Goal: Task Accomplishment & Management: Complete application form

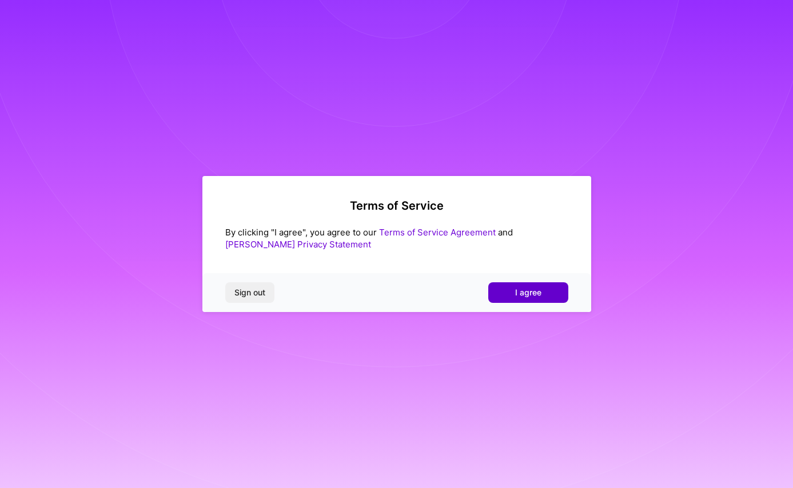
click at [534, 291] on span "I agree" at bounding box center [528, 292] width 26 height 11
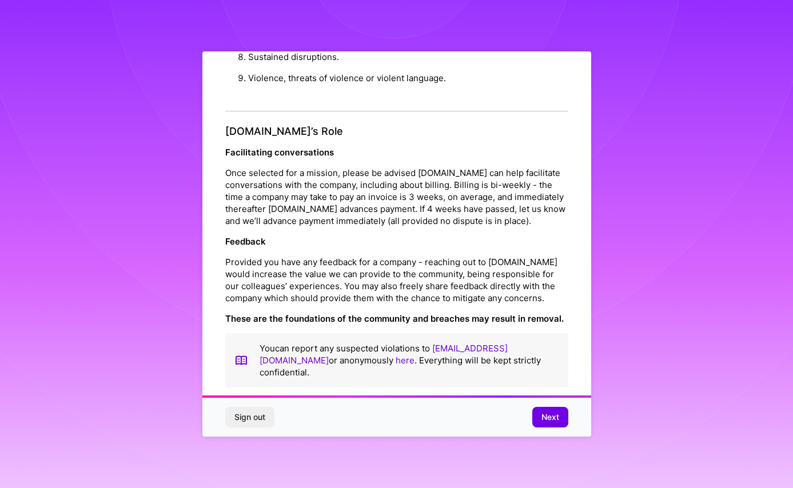
scroll to position [1198, 0]
click at [546, 417] on span "Next" at bounding box center [550, 416] width 18 height 11
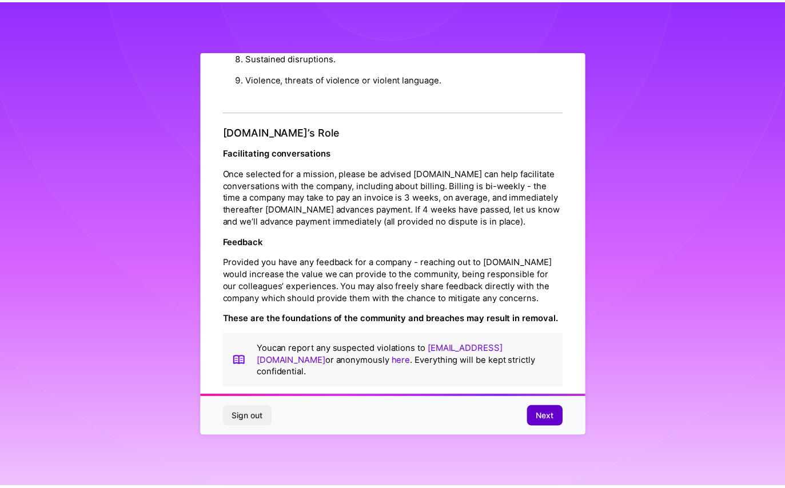
scroll to position [0, 0]
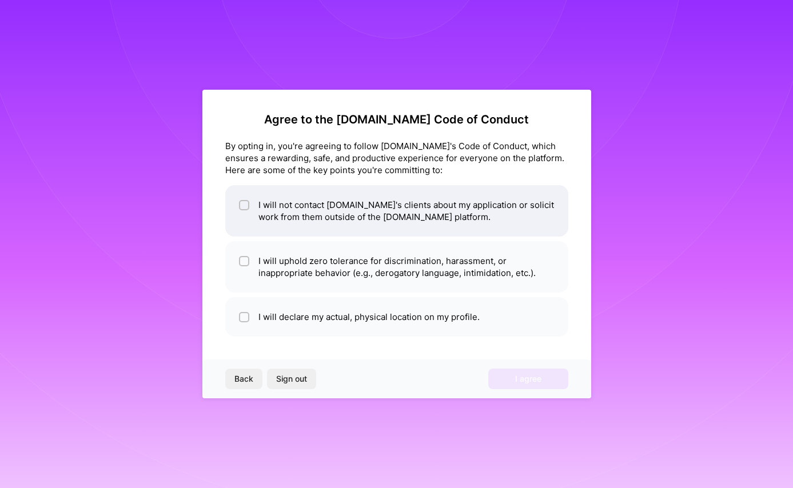
click at [245, 206] on input "checkbox" at bounding box center [245, 206] width 8 height 8
checkbox input "true"
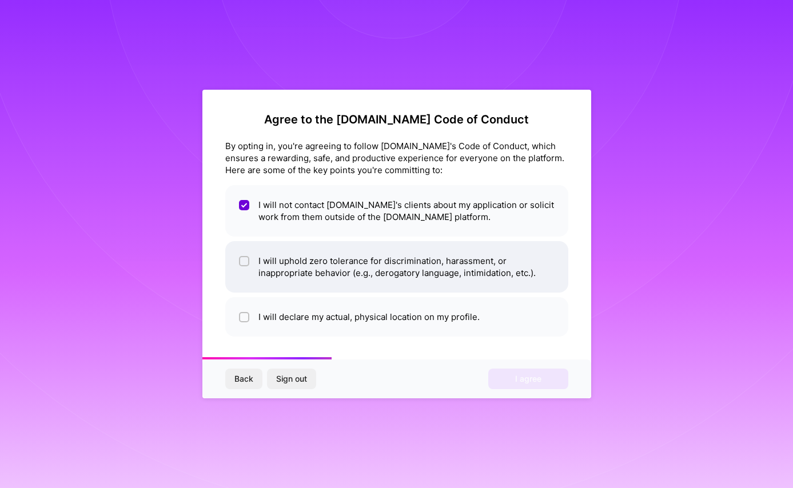
click at [242, 265] on input "checkbox" at bounding box center [245, 262] width 8 height 8
checkbox input "true"
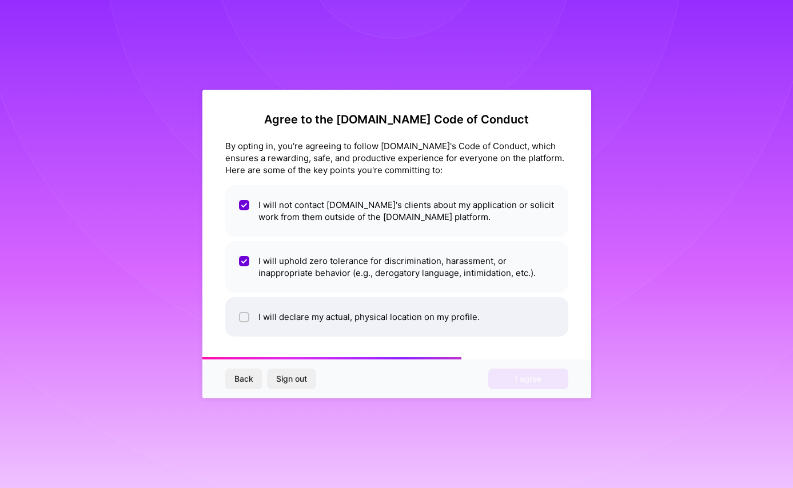
click at [241, 313] on div at bounding box center [244, 317] width 10 height 10
checkbox input "true"
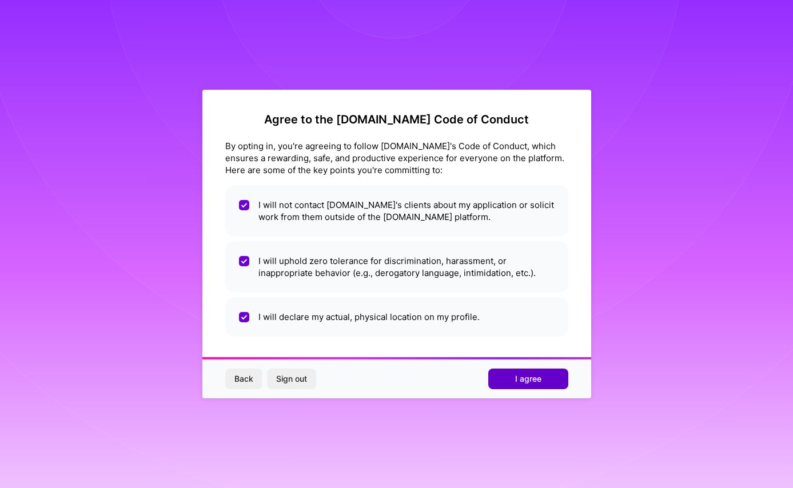
click at [526, 379] on span "I agree" at bounding box center [528, 378] width 26 height 11
